Goal: Task Accomplishment & Management: Manage account settings

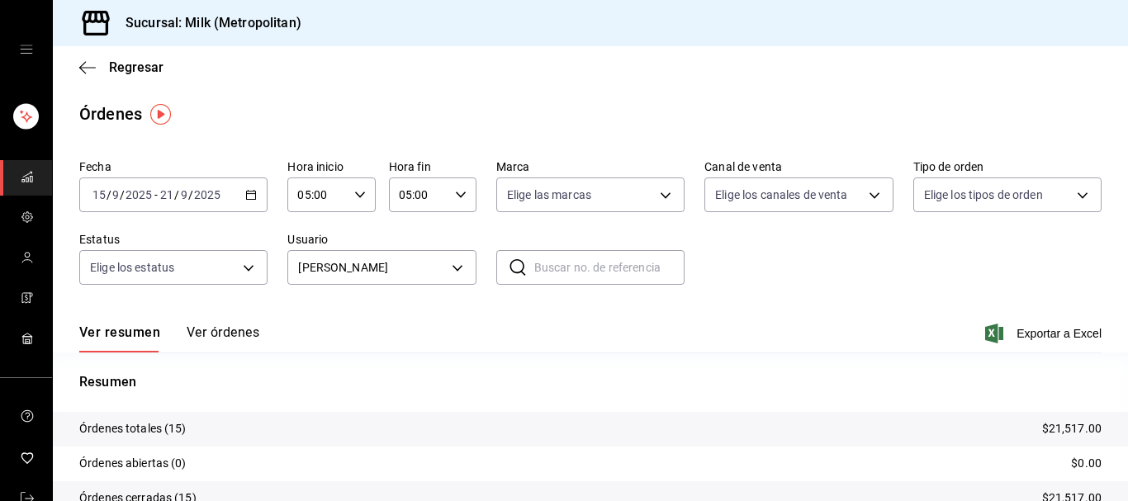
click at [20, 182] on link "mailbox folders" at bounding box center [26, 177] width 52 height 35
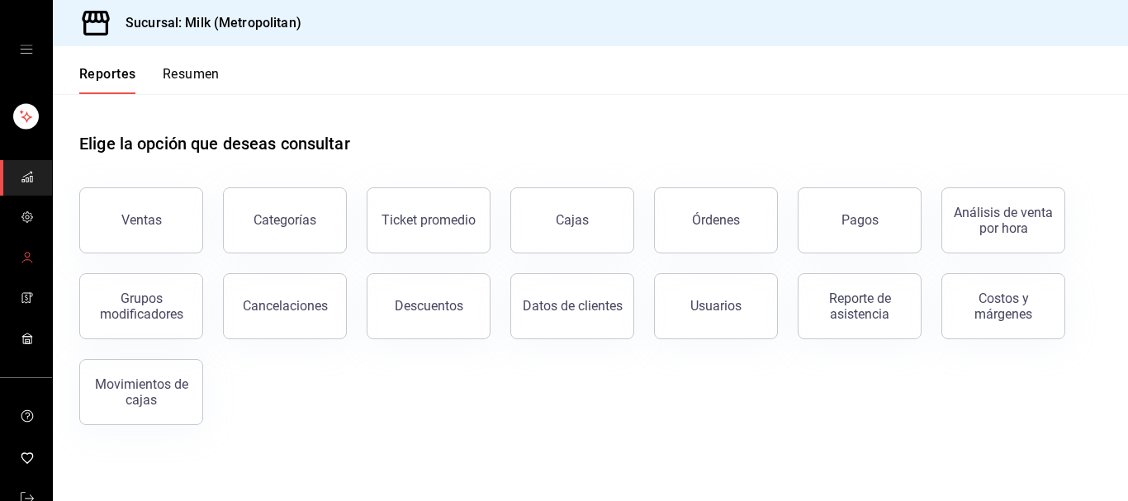
click at [32, 257] on icon "mailbox folders" at bounding box center [27, 257] width 13 height 13
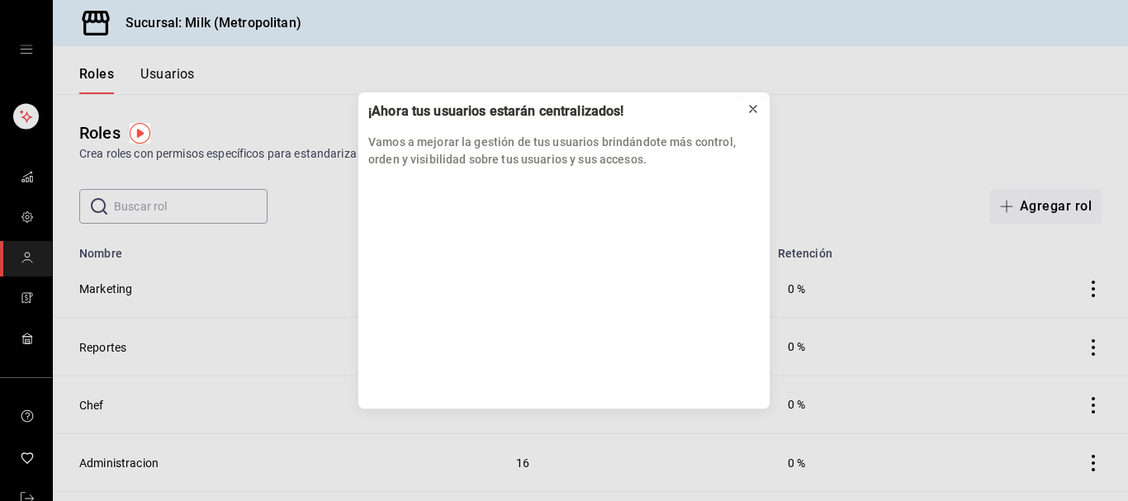
click at [754, 108] on icon at bounding box center [753, 109] width 7 height 7
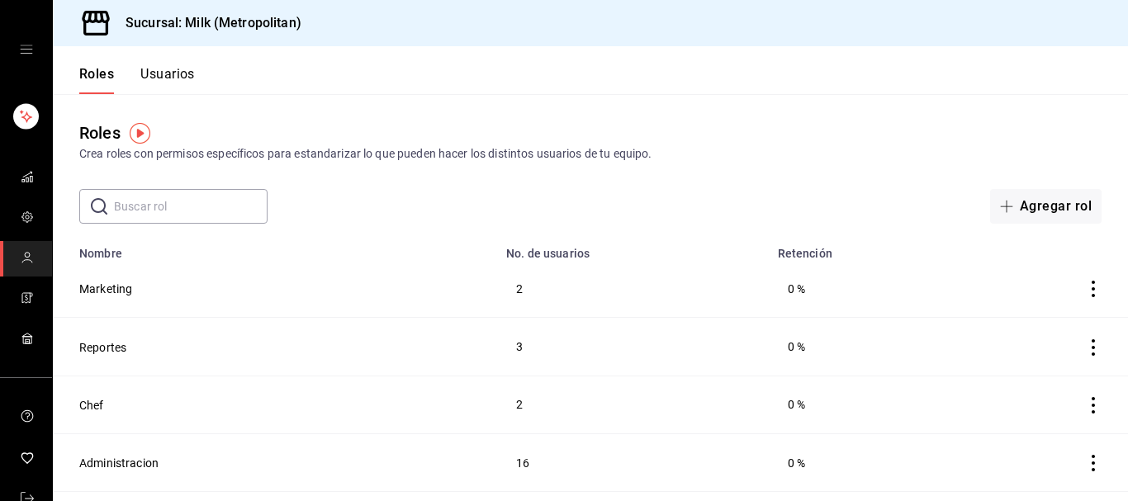
click at [172, 67] on button "Usuarios" at bounding box center [167, 80] width 54 height 28
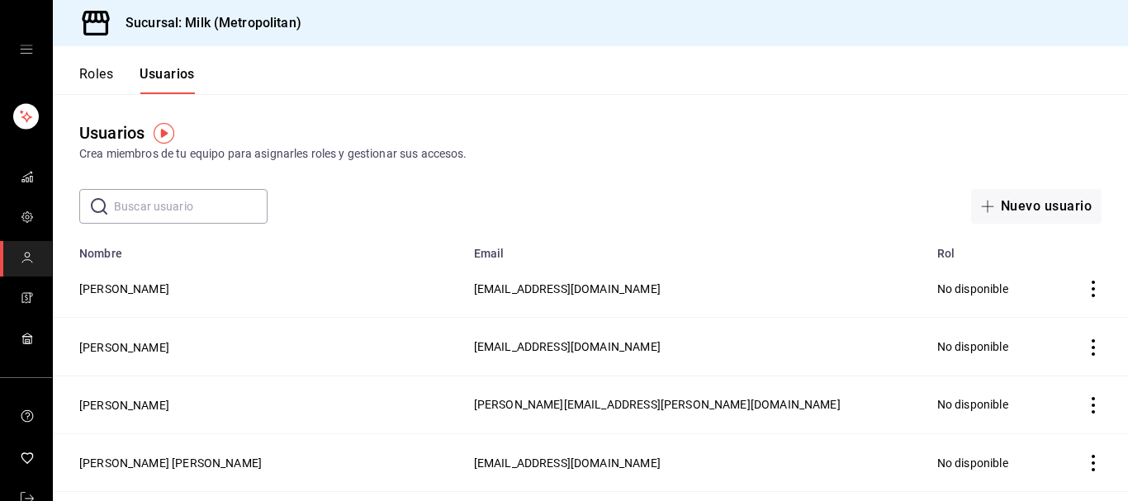
click at [184, 214] on input "text" at bounding box center [191, 206] width 154 height 33
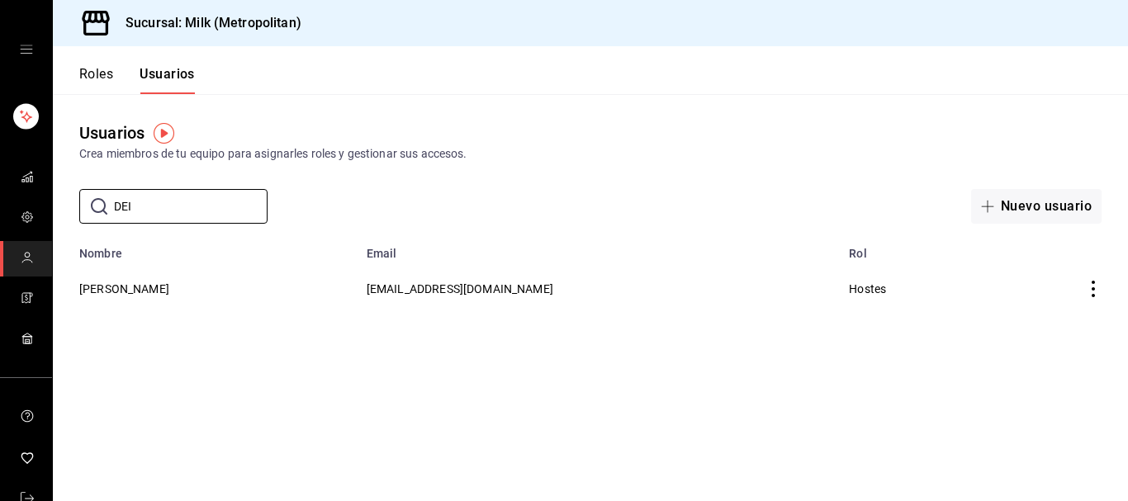
type input "DEI"
drag, startPoint x: 211, startPoint y: 281, endPoint x: 224, endPoint y: 277, distance: 13.1
click at [212, 281] on td "Deisy Garcia" at bounding box center [205, 288] width 304 height 57
click at [1093, 293] on icon "actions" at bounding box center [1093, 289] width 17 height 17
click at [864, 257] on div at bounding box center [564, 250] width 1128 height 501
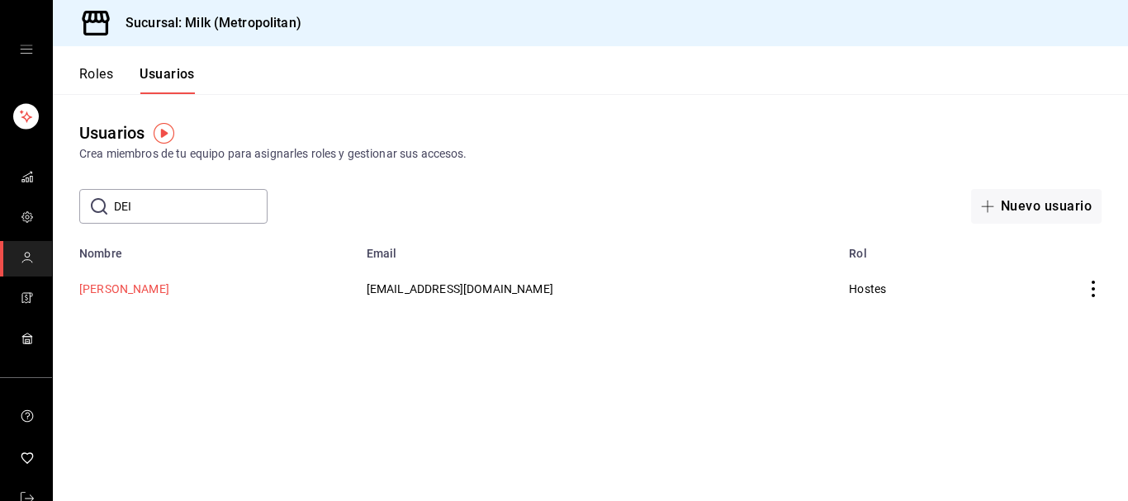
click at [106, 287] on button "Deisy Garcia" at bounding box center [124, 289] width 90 height 17
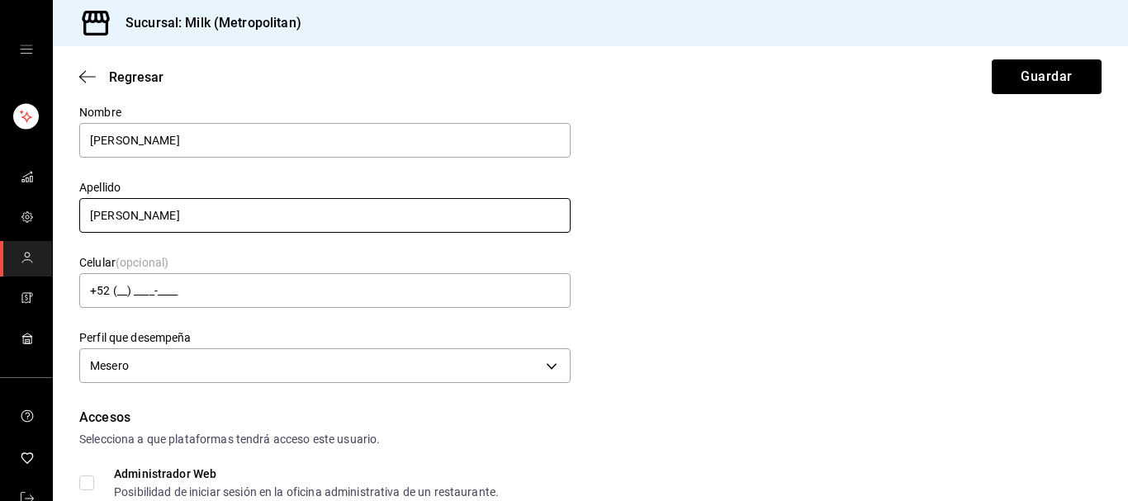
scroll to position [84, 0]
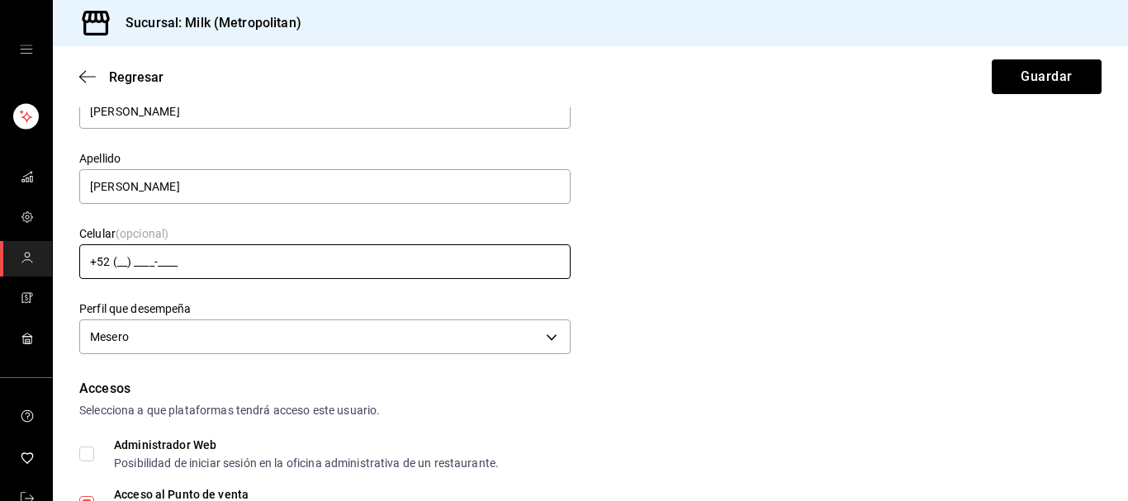
click at [124, 261] on input "+52 (__) ____-____" at bounding box center [324, 261] width 491 height 35
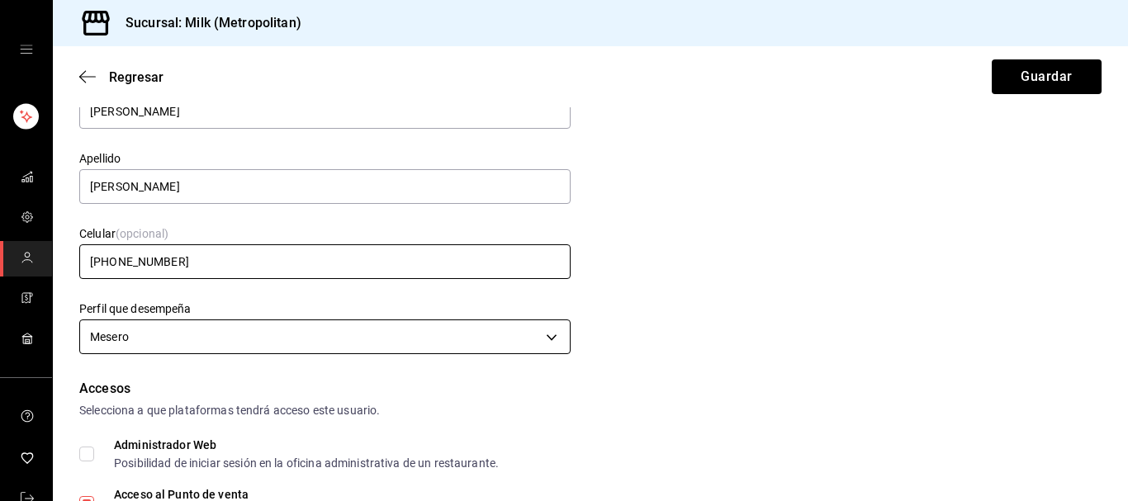
type input "+52 (81) 2206-6731"
click at [557, 342] on body "Sucursal: Milk (Metropolitan) Regresar Guardar Datos personales Nombre Deisy Ap…" at bounding box center [564, 250] width 1128 height 501
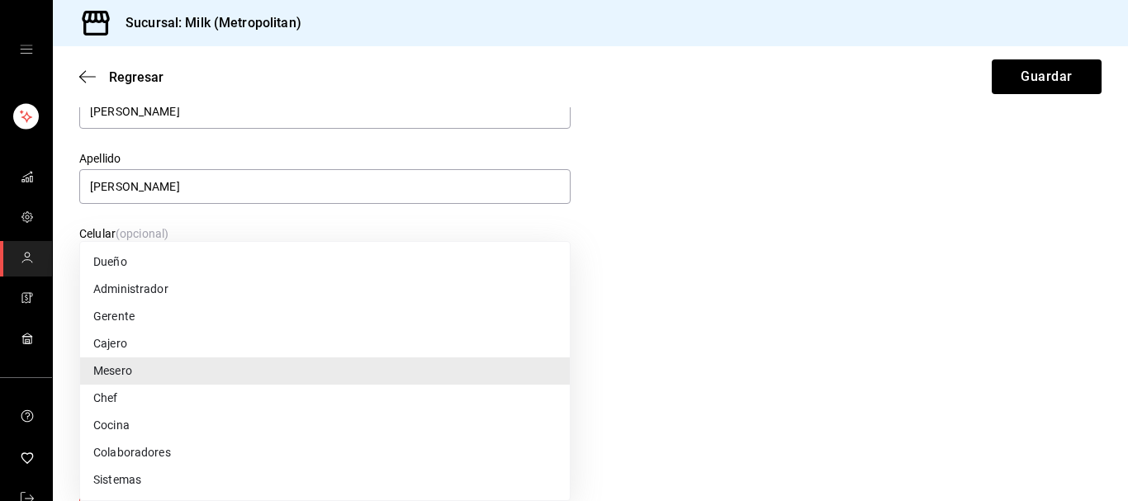
click at [347, 226] on div at bounding box center [564, 250] width 1128 height 501
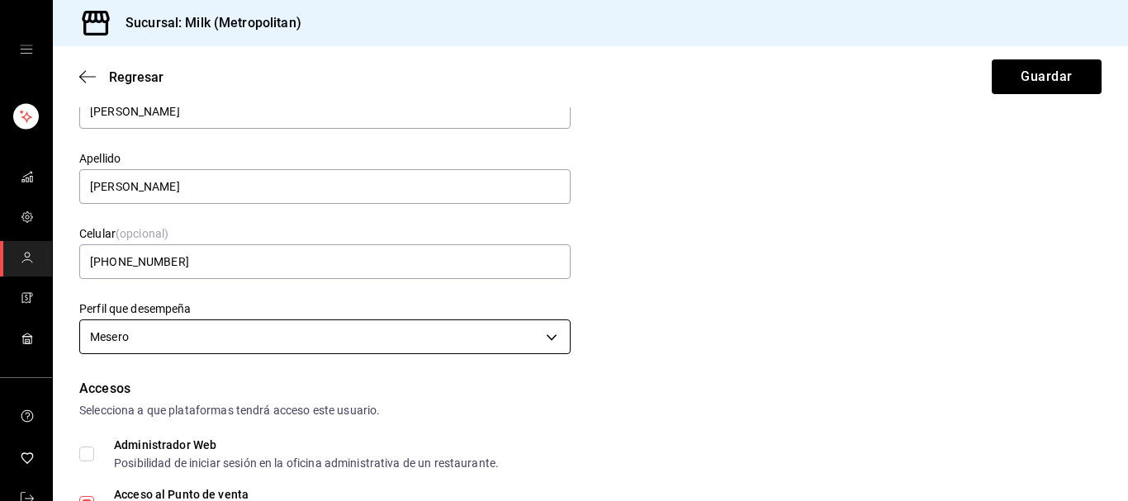
click at [189, 330] on body "Sucursal: Milk (Metropolitan) Regresar Guardar Datos personales Nombre Deisy Ap…" at bounding box center [564, 250] width 1128 height 501
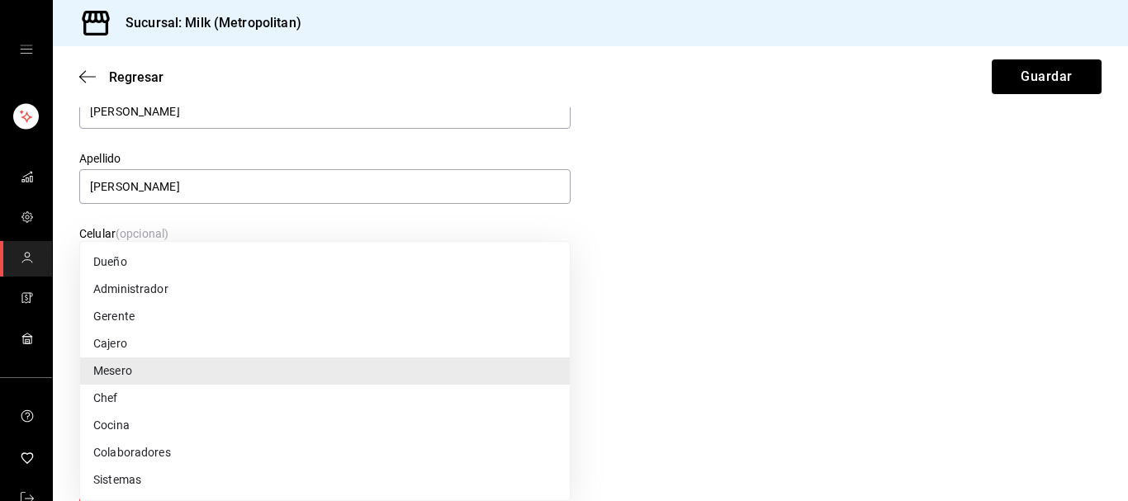
click at [188, 329] on li "Gerente" at bounding box center [325, 316] width 490 height 27
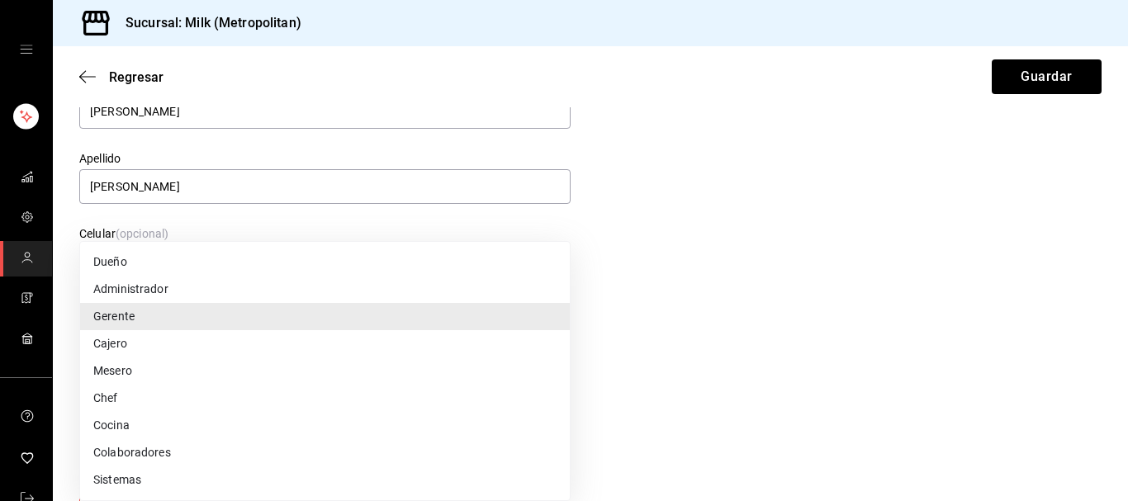
click at [198, 331] on body "Sucursal: Milk (Metropolitan) Regresar Guardar Datos personales Nombre Deisy Ap…" at bounding box center [564, 250] width 1128 height 501
click at [148, 460] on li "Colaboradores" at bounding box center [325, 452] width 490 height 27
type input "STAFF"
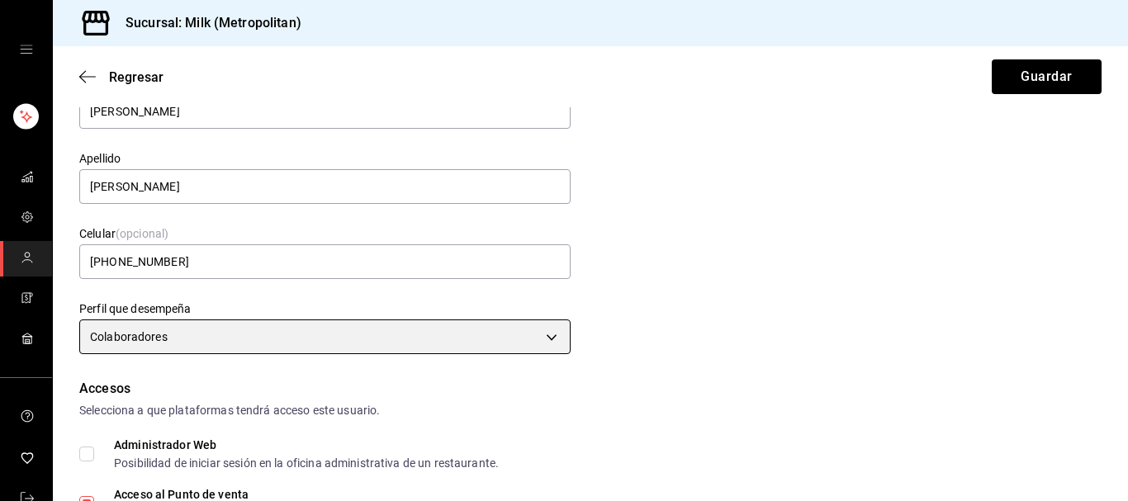
scroll to position [168, 0]
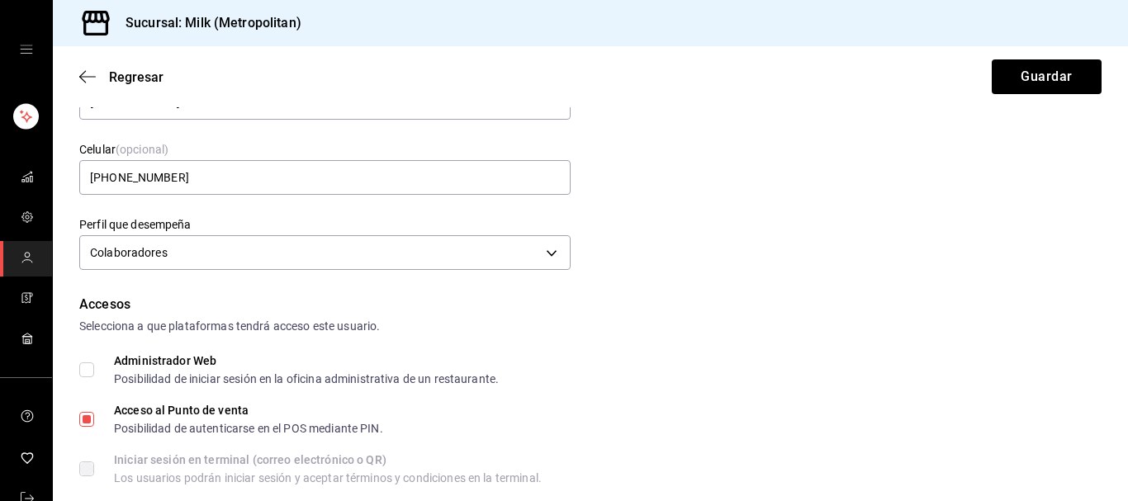
click at [86, 362] on input "Administrador Web Posibilidad de iniciar sesión en la oficina administrativa de…" at bounding box center [86, 369] width 15 height 15
checkbox input "true"
click at [410, 248] on body "Sucursal: Milk (Metropolitan) Regresar Guardar Datos personales Nombre Deisy Ap…" at bounding box center [564, 250] width 1128 height 501
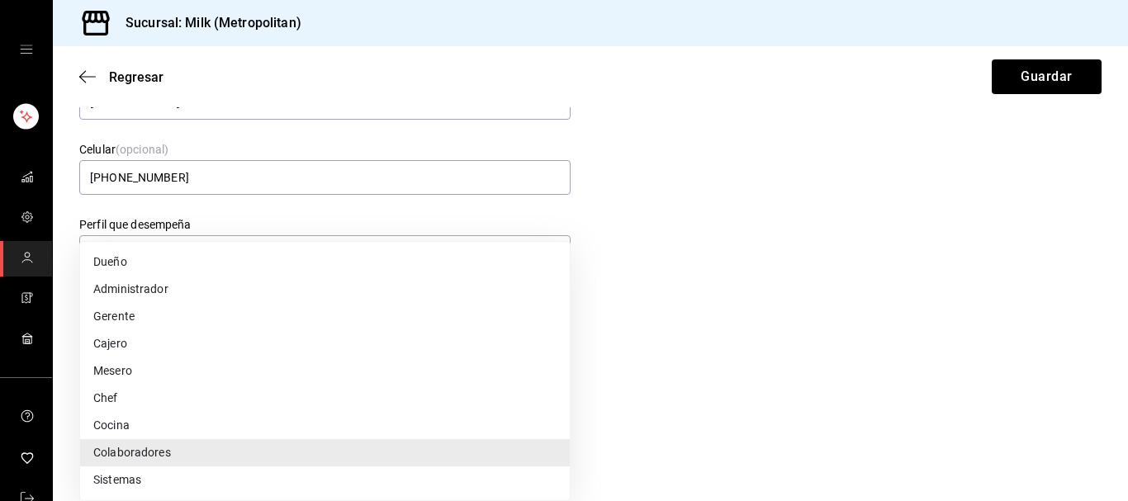
click at [150, 368] on li "Mesero" at bounding box center [325, 370] width 490 height 27
type input "WAITER"
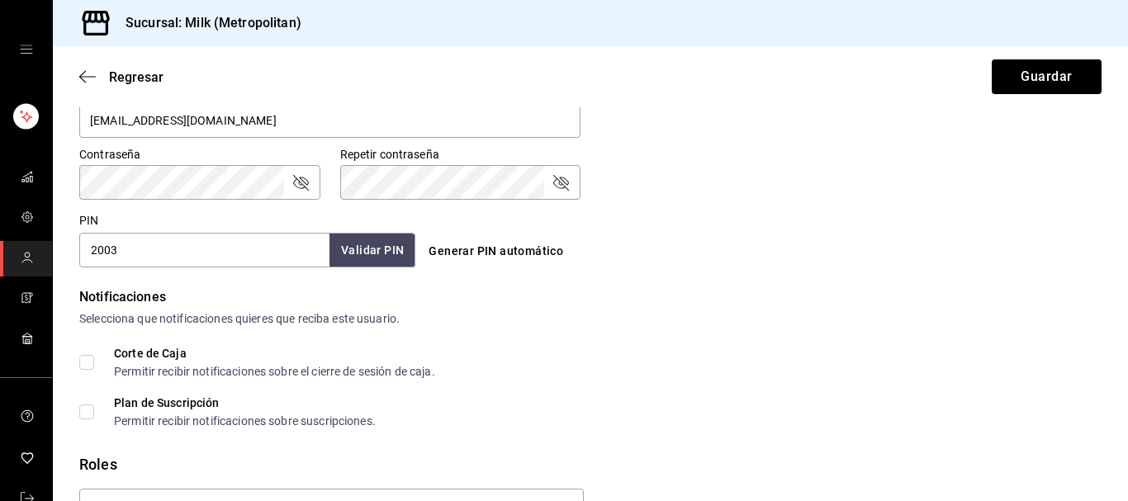
scroll to position [823, 0]
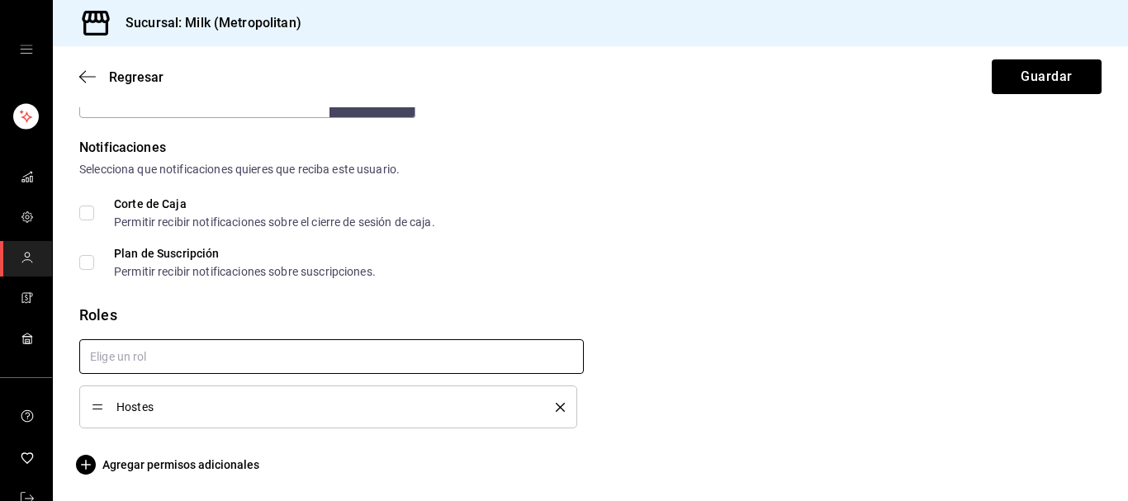
click at [206, 366] on input "text" at bounding box center [331, 356] width 504 height 35
type input "HOSTEES"
click at [279, 314] on div "Roles" at bounding box center [590, 315] width 1022 height 22
drag, startPoint x: 98, startPoint y: 407, endPoint x: 263, endPoint y: 405, distance: 164.3
click at [263, 405] on span "Hostes" at bounding box center [323, 407] width 414 height 12
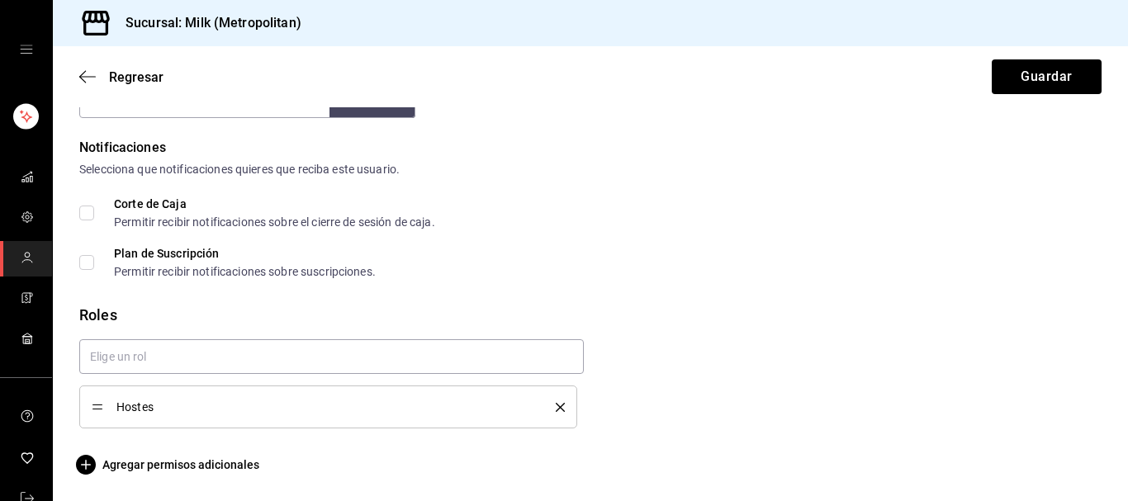
click at [234, 338] on div "Hostes" at bounding box center [325, 377] width 518 height 102
click at [234, 346] on input "text" at bounding box center [331, 356] width 504 height 35
type input "MES"
click at [142, 397] on li "MESERO" at bounding box center [331, 394] width 504 height 27
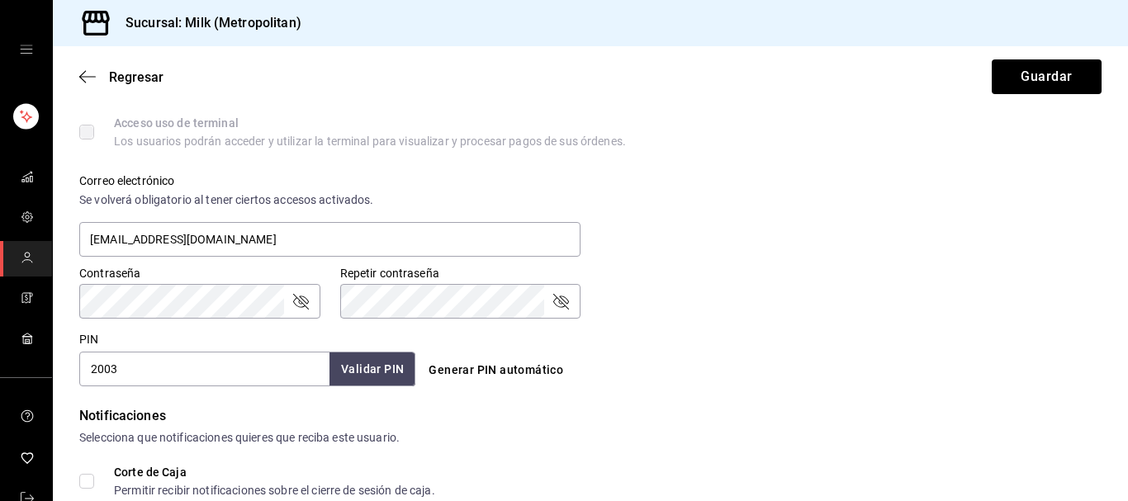
scroll to position [528, 0]
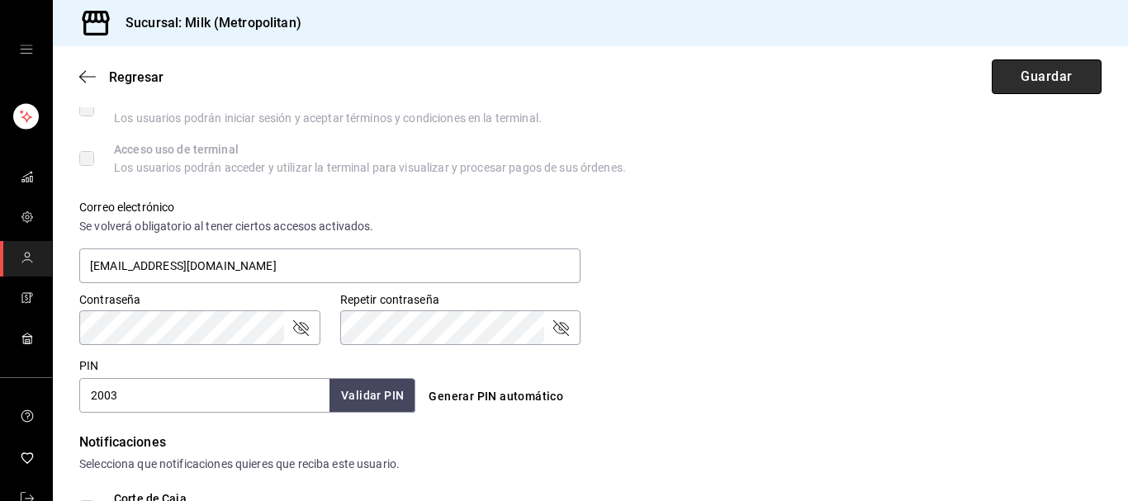
click at [1053, 72] on button "Guardar" at bounding box center [1046, 76] width 110 height 35
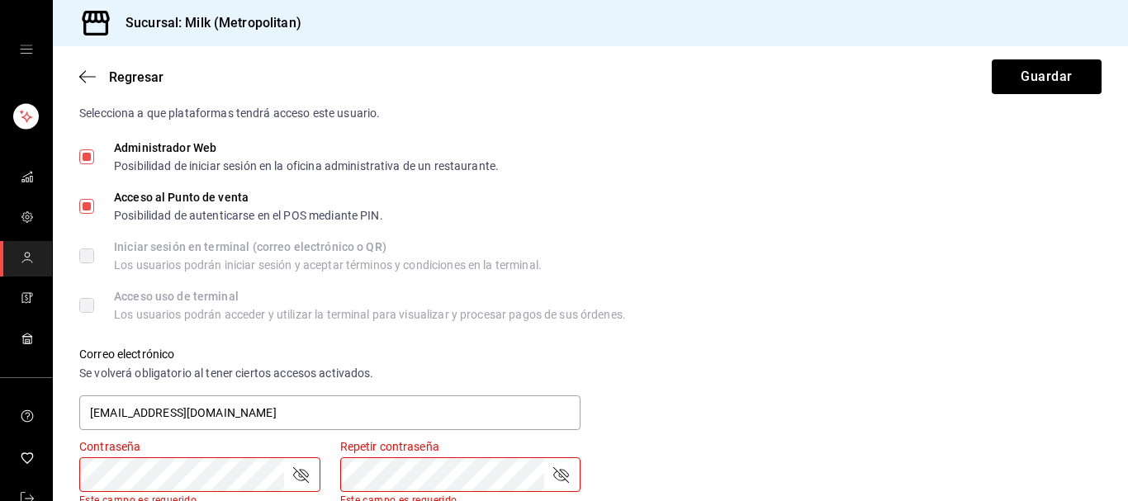
scroll to position [360, 0]
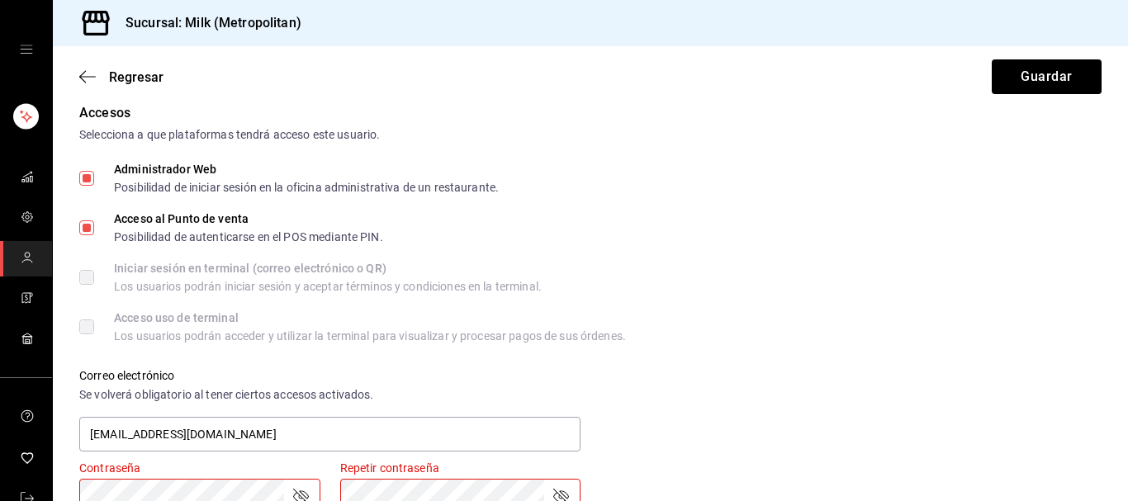
click at [409, 322] on div "Acceso uso de terminal" at bounding box center [370, 318] width 512 height 12
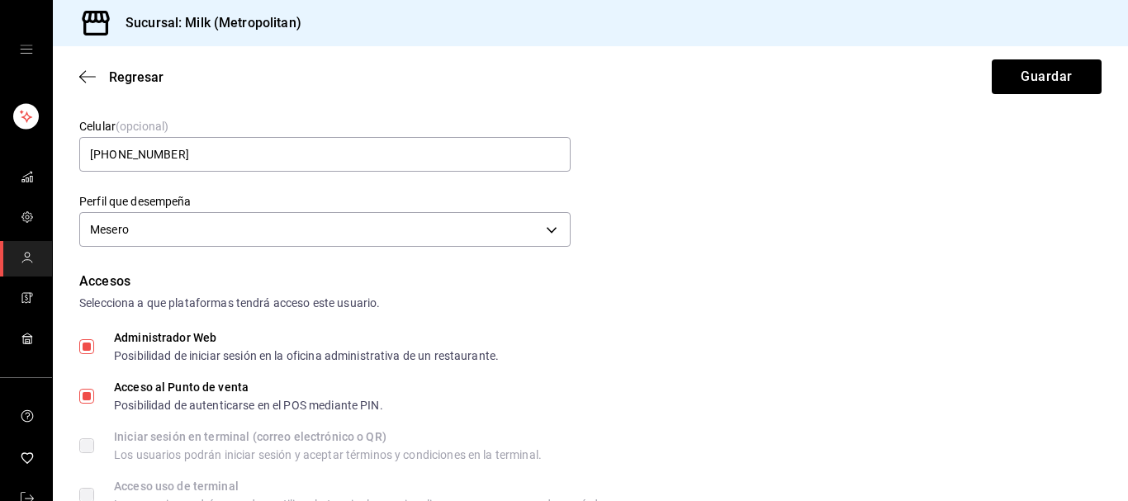
scroll to position [23, 0]
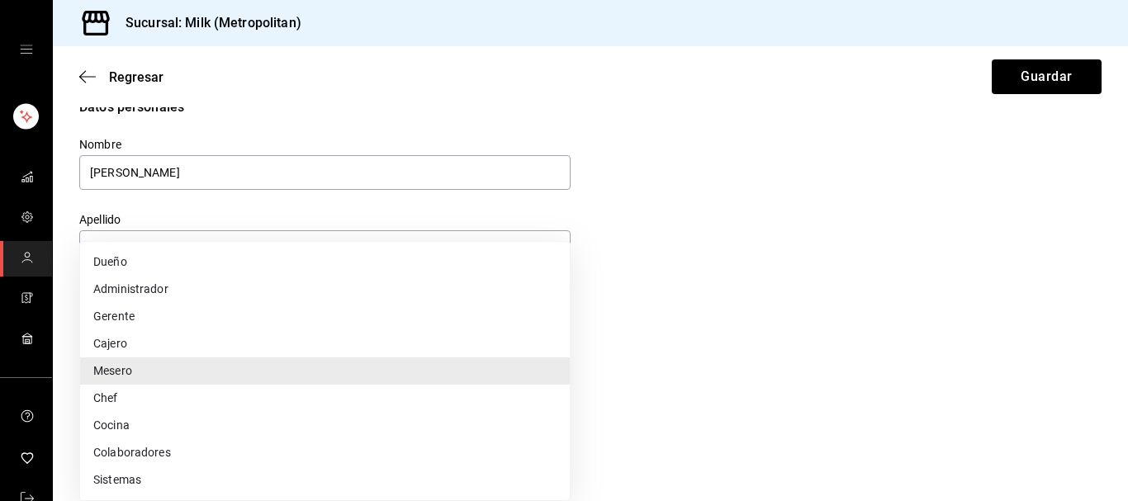
click at [542, 389] on body "Sucursal: Milk (Metropolitan) Regresar Guardar Datos personales Nombre Deisy Ap…" at bounding box center [564, 250] width 1128 height 501
click at [501, 367] on li "Mesero" at bounding box center [325, 370] width 490 height 27
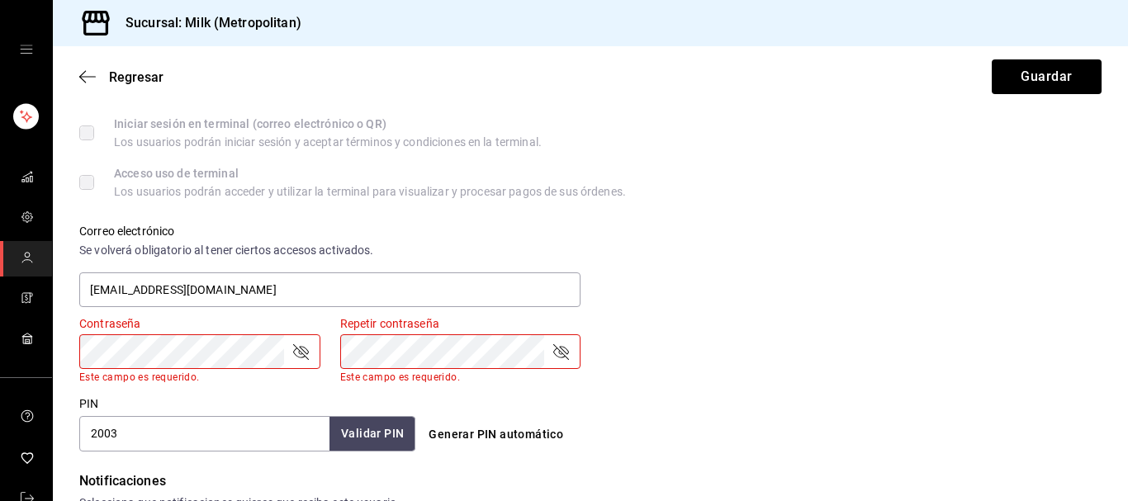
scroll to position [528, 0]
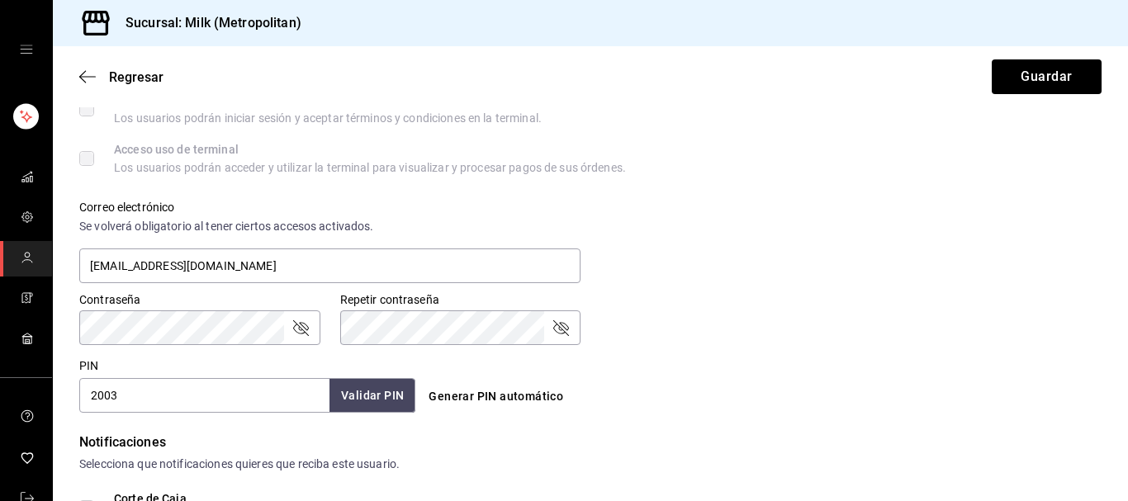
click at [299, 333] on icon "passwordField" at bounding box center [301, 328] width 20 height 20
click at [557, 327] on icon "passwordField" at bounding box center [561, 328] width 20 height 20
click at [1069, 64] on button "Guardar" at bounding box center [1046, 76] width 110 height 35
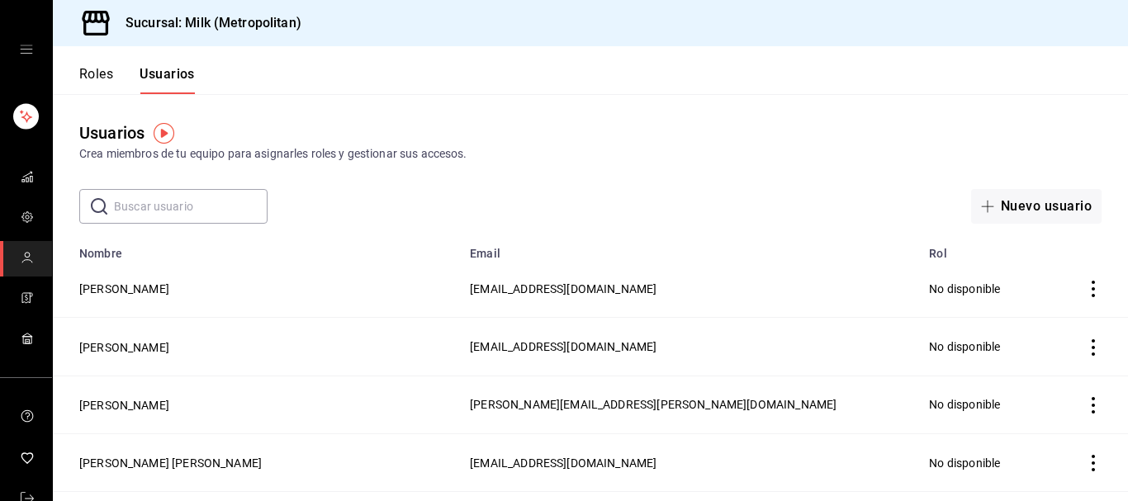
click at [88, 75] on button "Roles" at bounding box center [96, 80] width 34 height 28
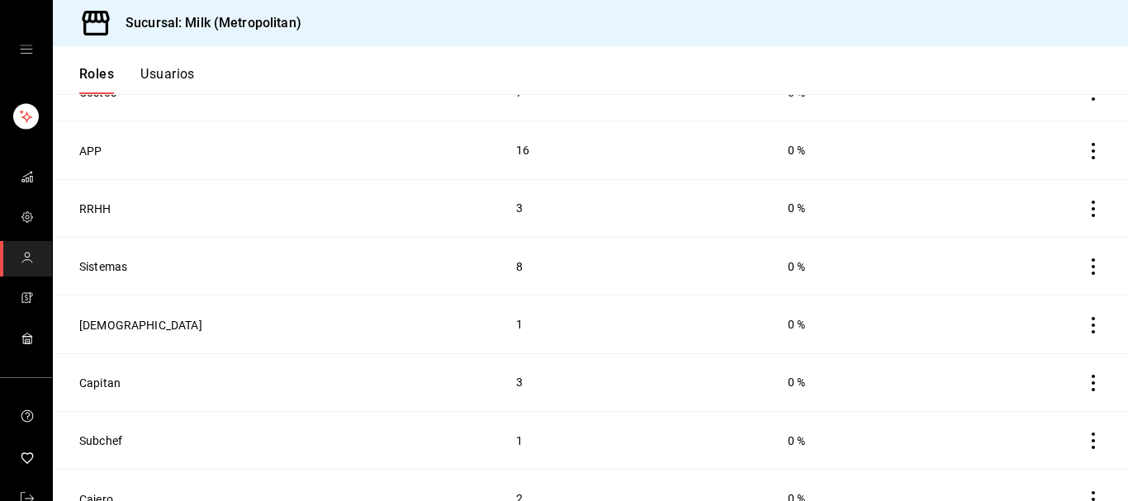
scroll to position [513, 0]
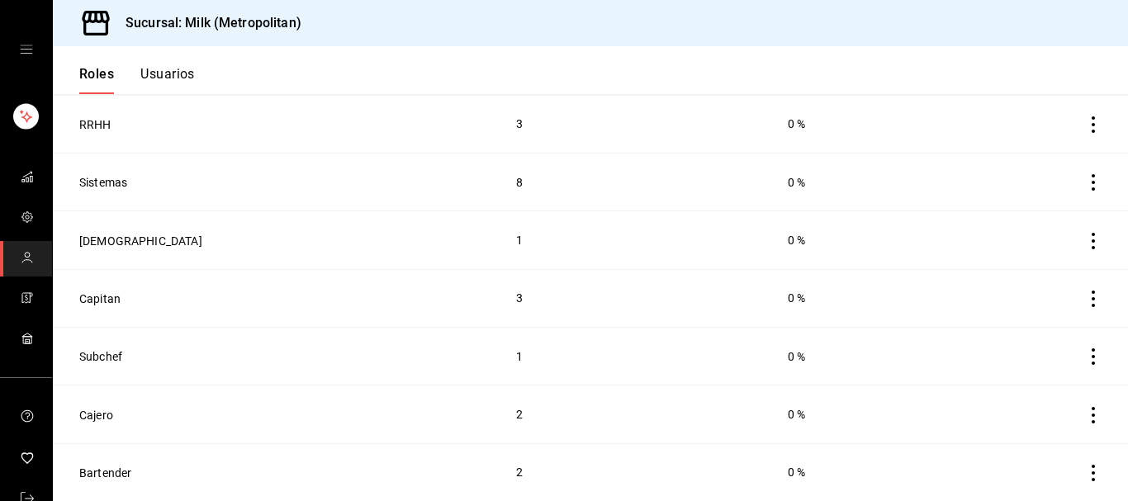
click at [496, 297] on td "3" at bounding box center [632, 298] width 272 height 58
click at [93, 294] on button "Capitan" at bounding box center [99, 299] width 41 height 17
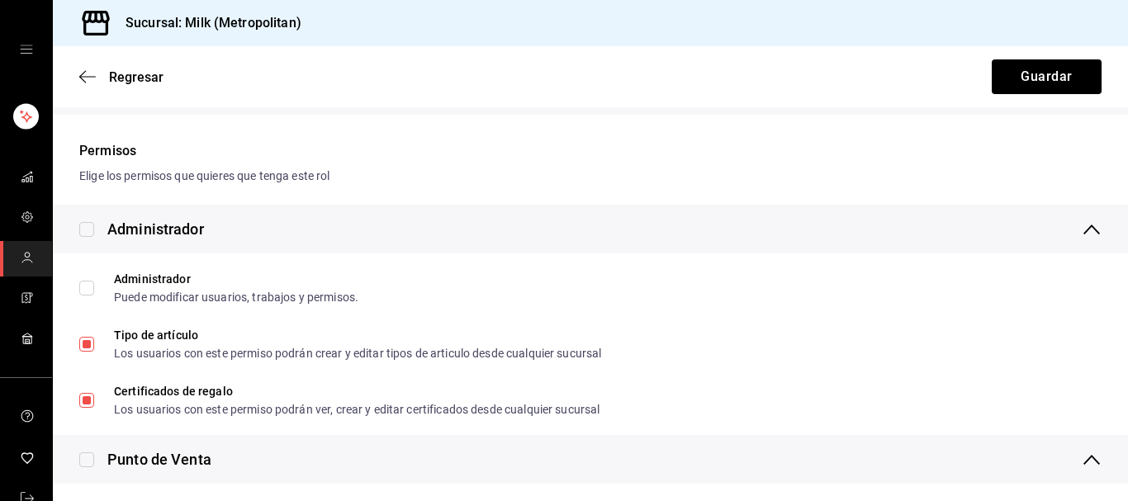
scroll to position [421, 0]
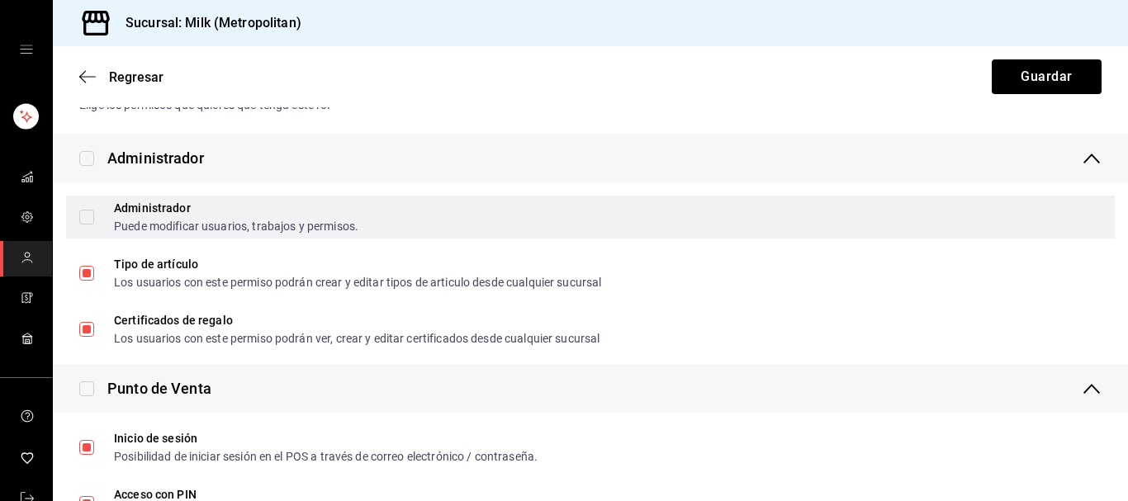
click at [91, 214] on input "Administrador Puede modificar usuarios, trabajos y permisos." at bounding box center [86, 217] width 15 height 15
checkbox input "true"
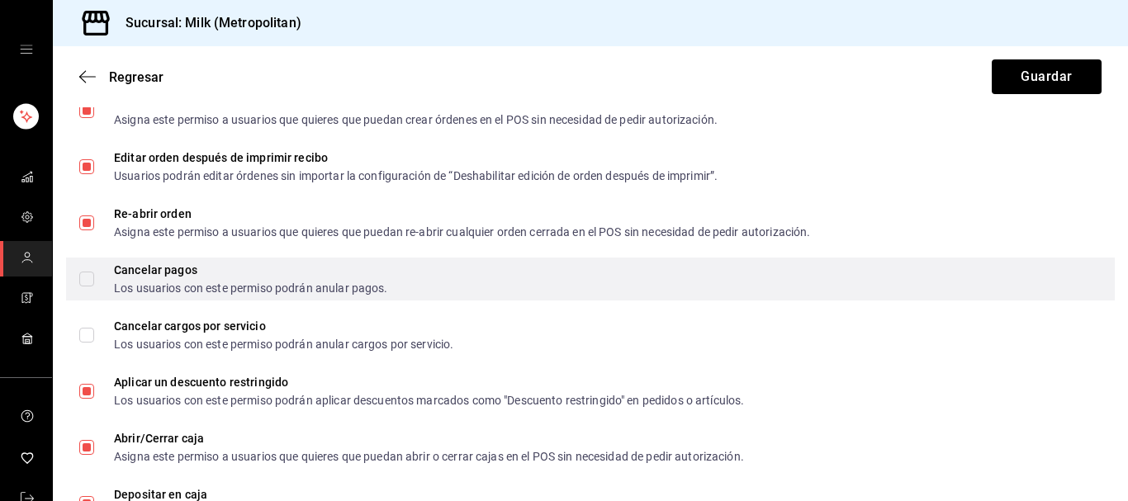
scroll to position [1431, 0]
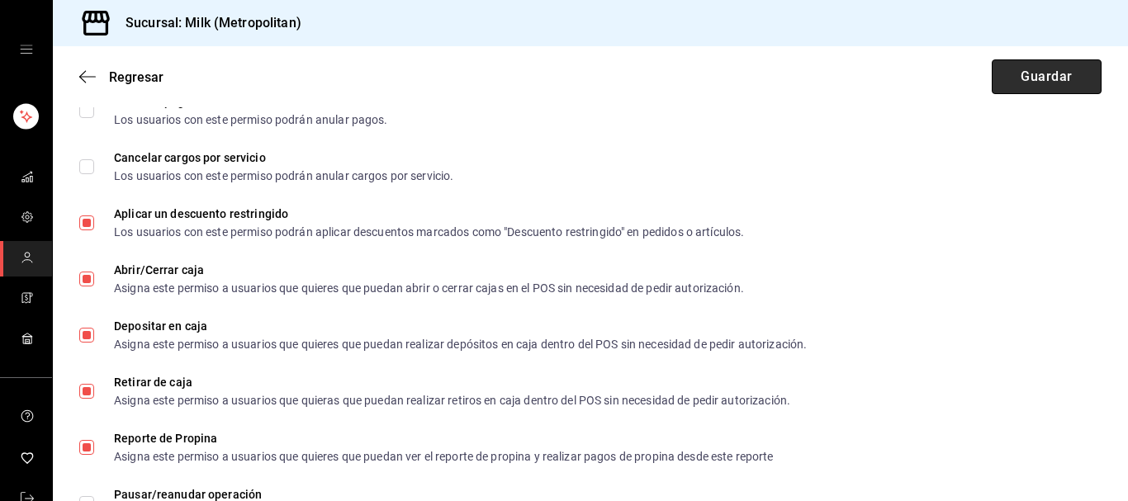
click at [1072, 87] on button "Guardar" at bounding box center [1046, 76] width 110 height 35
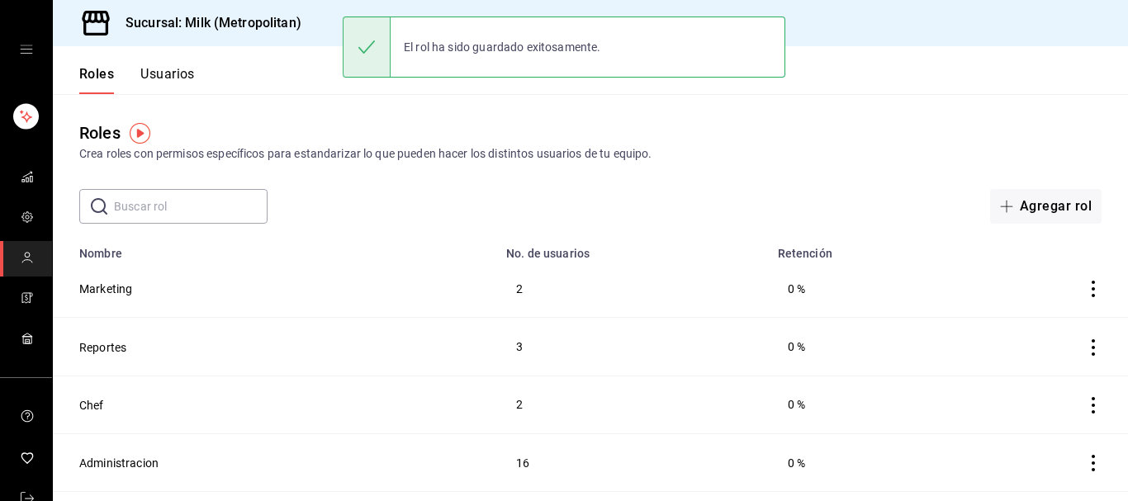
click at [91, 72] on button "Roles" at bounding box center [96, 80] width 35 height 28
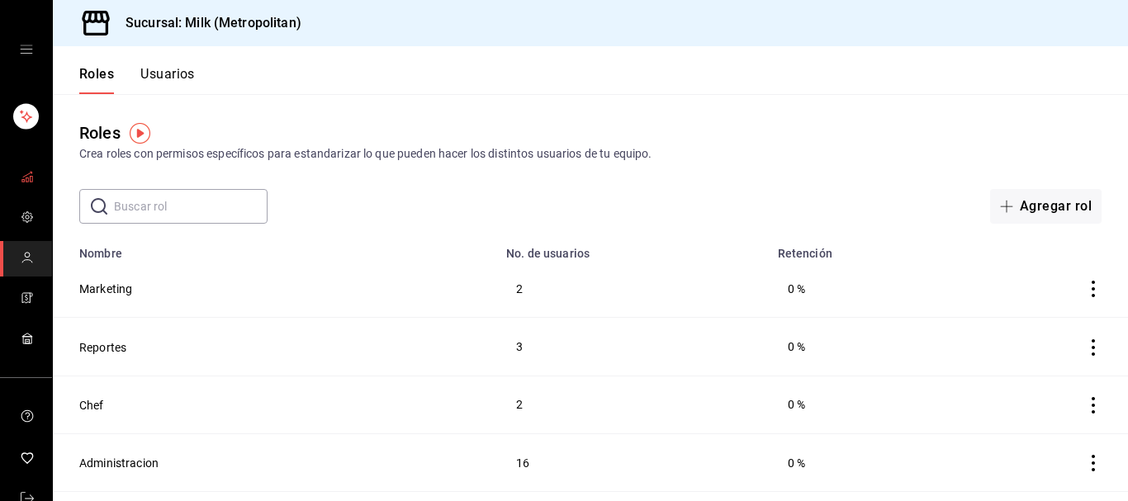
click at [19, 171] on link "mailbox folders" at bounding box center [26, 177] width 52 height 35
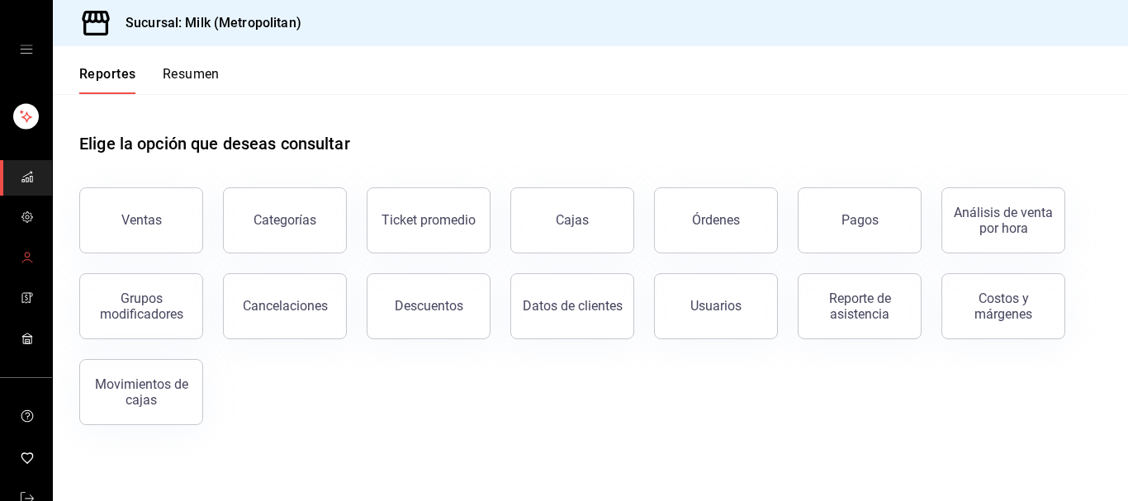
click at [24, 249] on span "mailbox folders" at bounding box center [27, 259] width 13 height 22
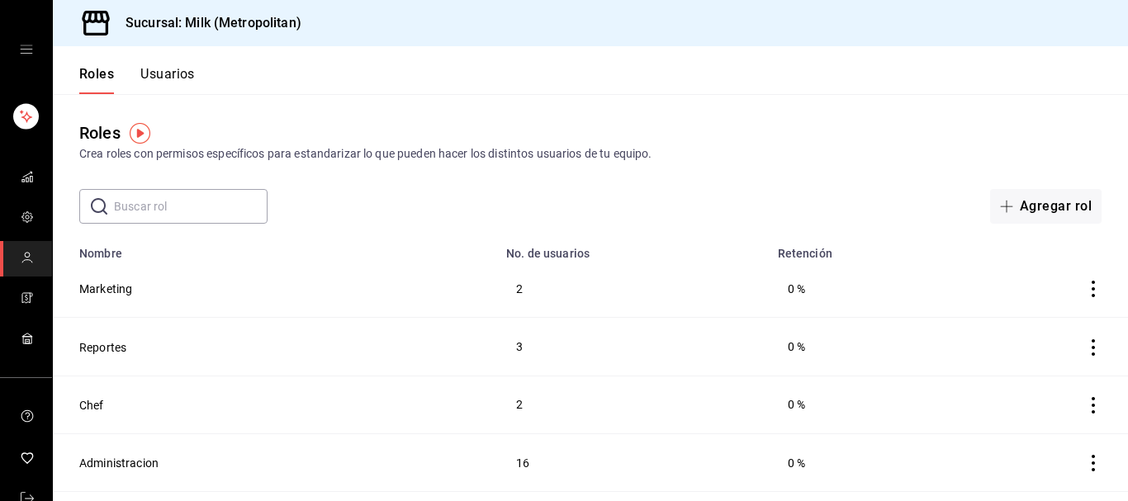
click at [25, 63] on div "mailbox folders" at bounding box center [26, 49] width 52 height 99
click at [23, 56] on div "mailbox folders" at bounding box center [26, 49] width 52 height 99
click at [28, 47] on icon "open drawer" at bounding box center [26, 49] width 13 height 13
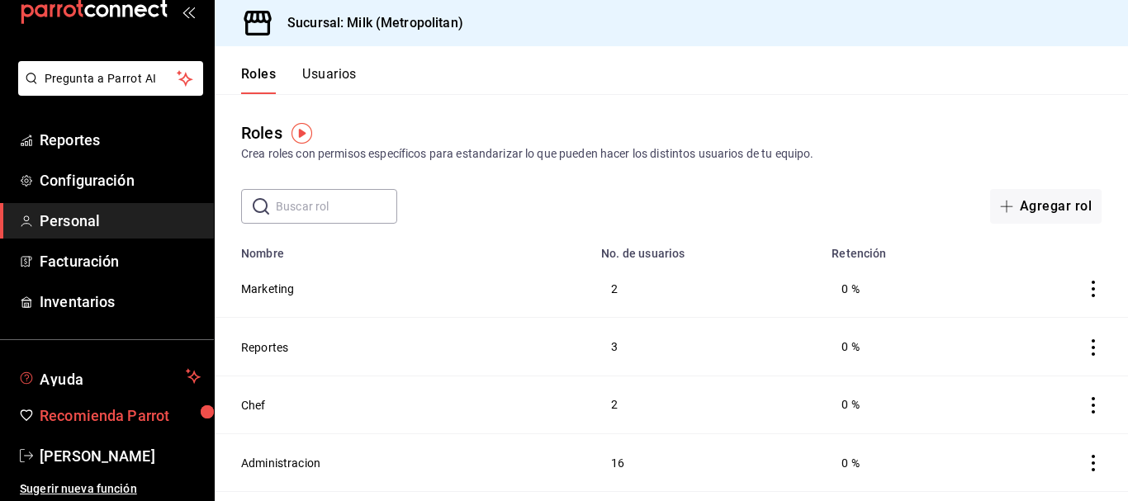
scroll to position [41, 0]
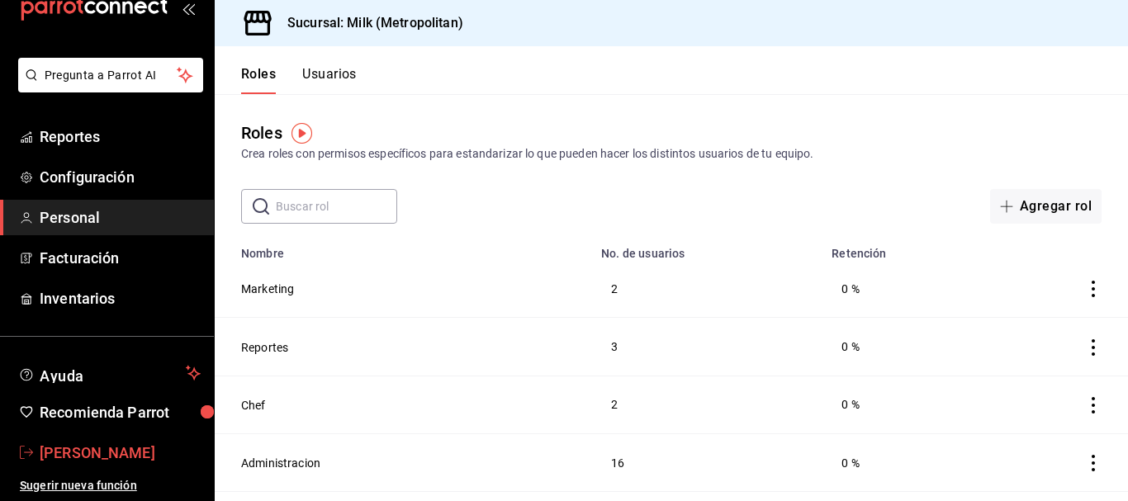
click at [100, 453] on span "JUAN JESUS PACHECO" at bounding box center [120, 453] width 161 height 22
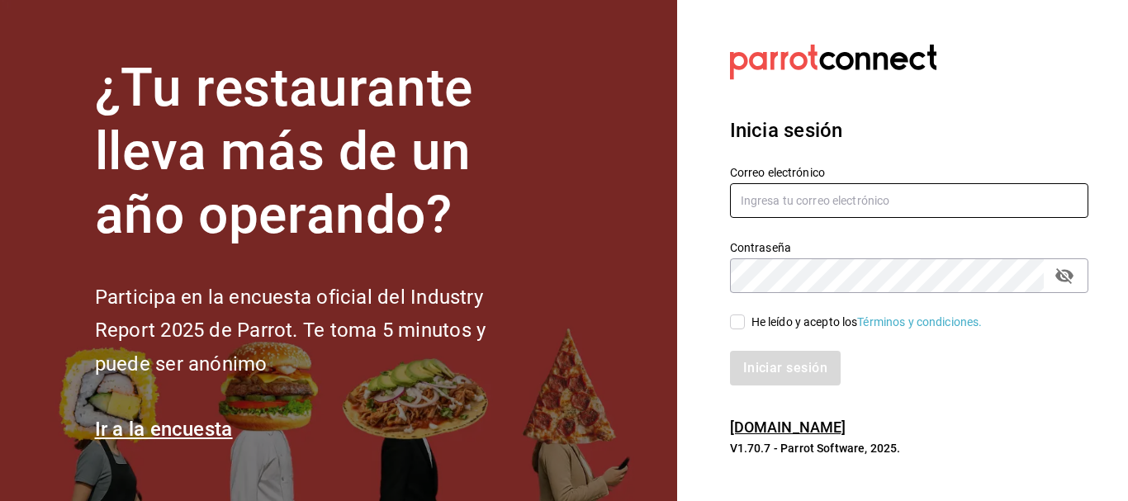
click at [780, 200] on input "text" at bounding box center [909, 200] width 358 height 35
type input "karlatogo111@gmail.com"
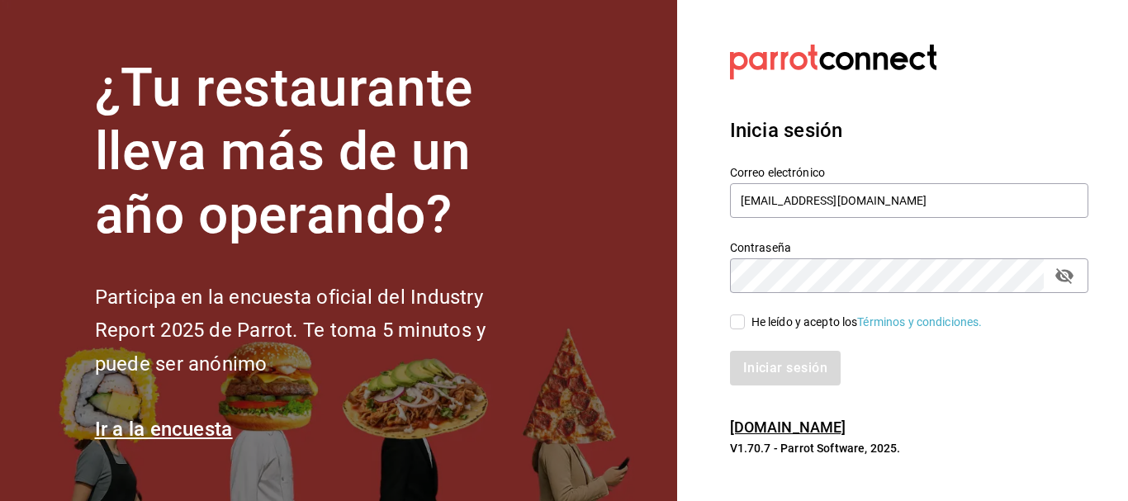
click at [743, 329] on input "He leído y acepto los Términos y condiciones." at bounding box center [737, 322] width 15 height 15
checkbox input "true"
click at [763, 366] on button "Iniciar sesión" at bounding box center [786, 368] width 112 height 35
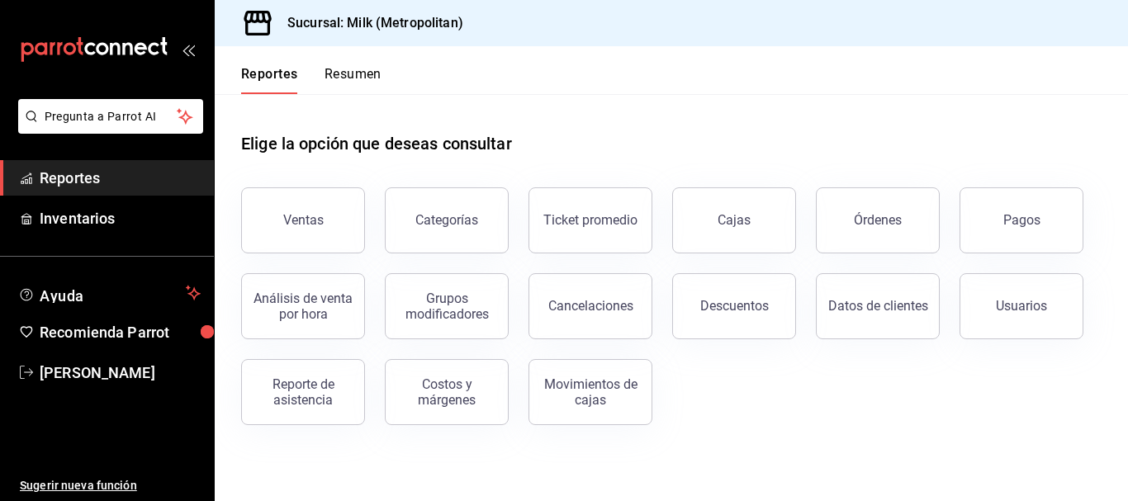
click at [735, 124] on div "Elige la opción que deseas consultar" at bounding box center [671, 130] width 860 height 73
drag, startPoint x: 811, startPoint y: 109, endPoint x: 814, endPoint y: 135, distance: 25.7
click at [814, 140] on div "Elige la opción que deseas consultar" at bounding box center [671, 130] width 860 height 73
drag, startPoint x: 812, startPoint y: 129, endPoint x: 781, endPoint y: 118, distance: 33.2
click at [812, 128] on div "Elige la opción que deseas consultar" at bounding box center [671, 130] width 860 height 73
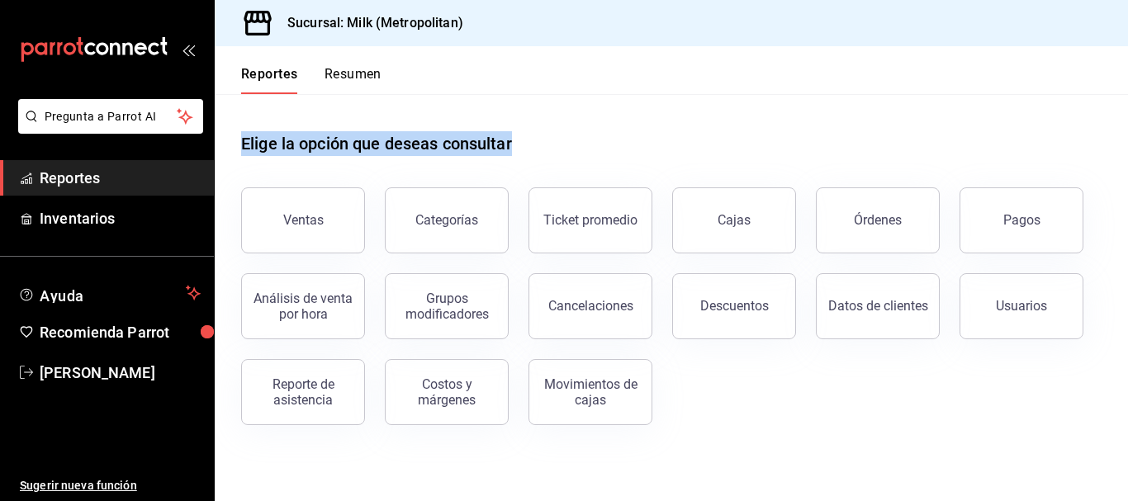
drag, startPoint x: 793, startPoint y: 93, endPoint x: 816, endPoint y: 141, distance: 52.8
click at [816, 141] on div "Reportes Resumen Elige la opción que deseas consultar Ventas Categorías Ticket …" at bounding box center [671, 273] width 913 height 455
click at [809, 131] on div "Elige la opción que deseas consultar" at bounding box center [671, 130] width 860 height 73
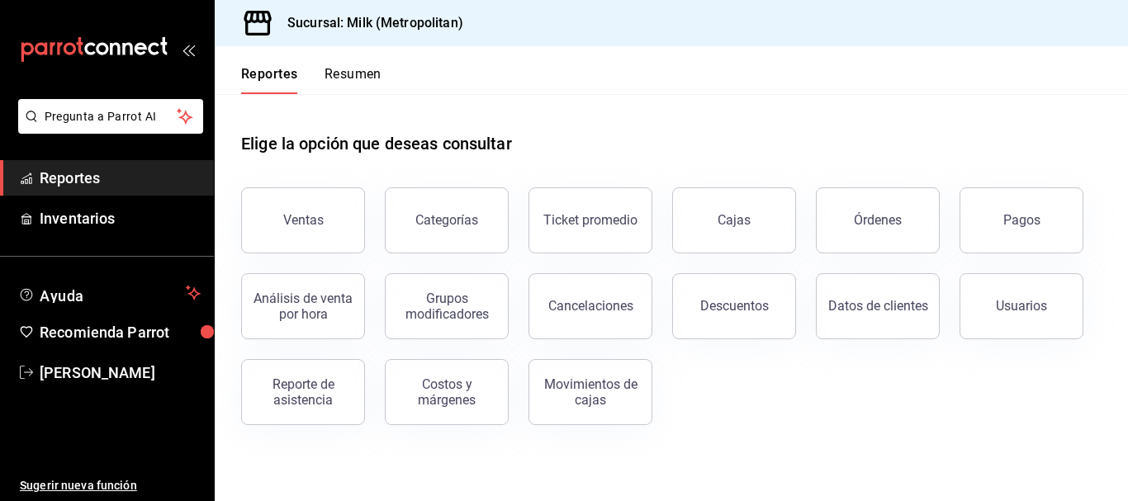
click at [192, 52] on icon "open_drawer_menu" at bounding box center [188, 49] width 13 height 13
